Goal: Task Accomplishment & Management: Manage account settings

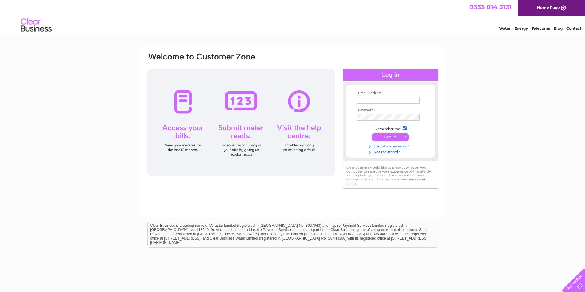
type input "finance@blochairn.org"
click at [395, 139] on input "submit" at bounding box center [390, 137] width 38 height 9
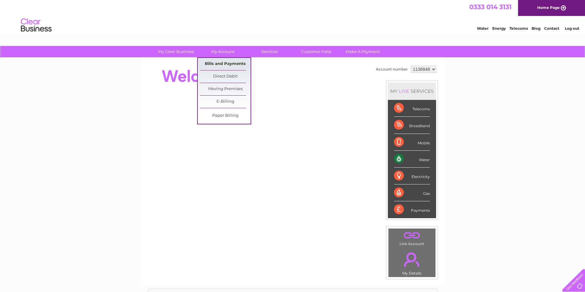
click at [224, 61] on link "Bills and Payments" at bounding box center [225, 64] width 51 height 12
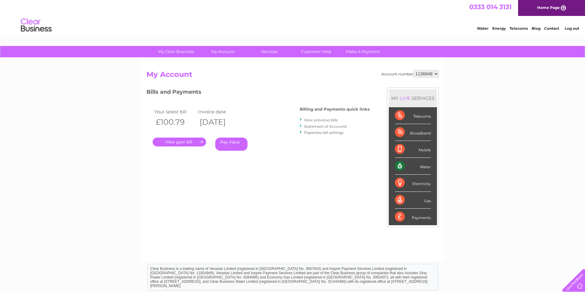
click at [178, 146] on link "." at bounding box center [179, 142] width 53 height 9
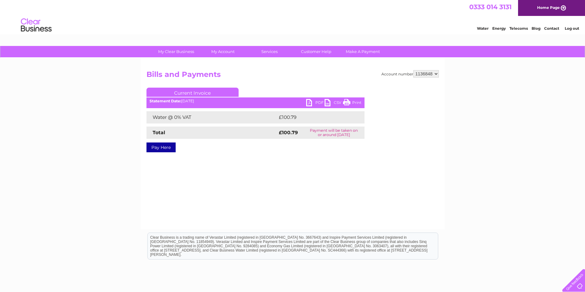
click at [317, 103] on link "PDF" at bounding box center [315, 103] width 18 height 9
